Goal: Task Accomplishment & Management: Use online tool/utility

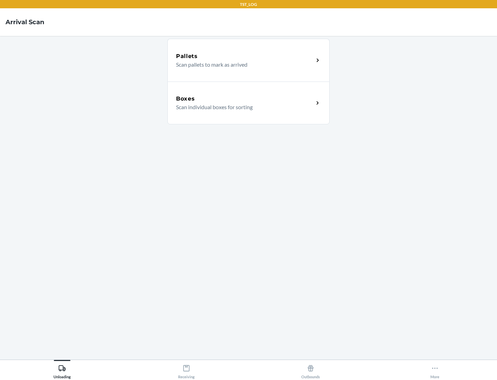
click at [245, 99] on div "Boxes" at bounding box center [245, 99] width 138 height 8
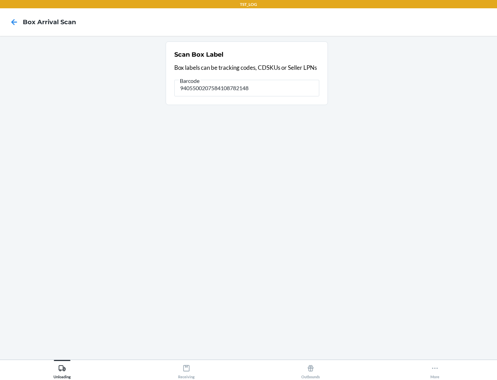
type input "9405500207584108782148"
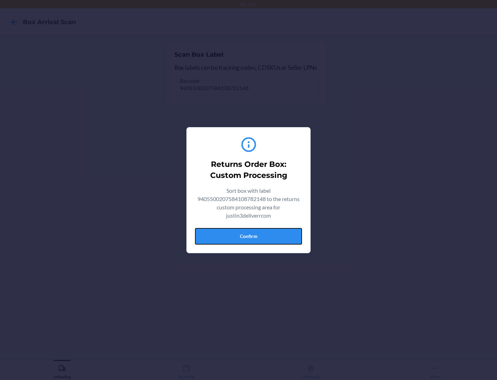
click at [249, 236] on button "Confirm" at bounding box center [248, 236] width 107 height 17
